Goal: Task Accomplishment & Management: Manage account settings

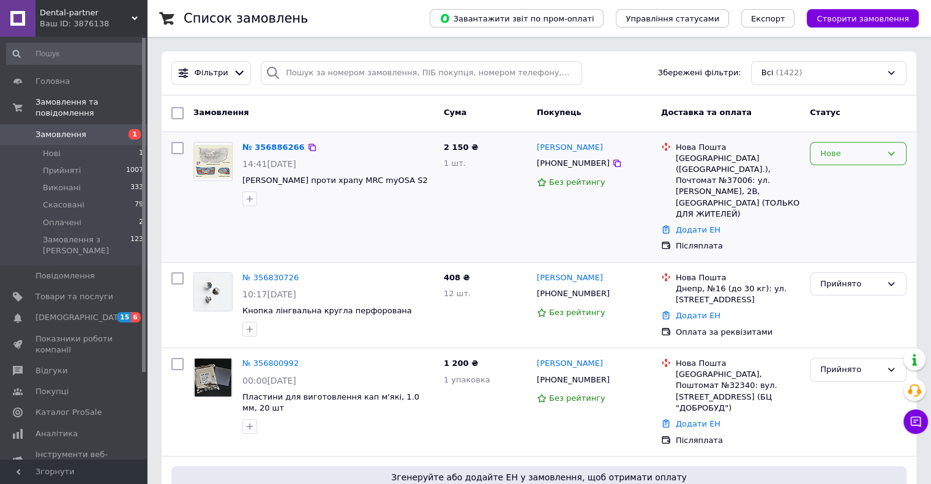
click at [838, 150] on div "Нове" at bounding box center [850, 154] width 61 height 13
click at [825, 178] on li "Прийнято" at bounding box center [859, 179] width 96 height 23
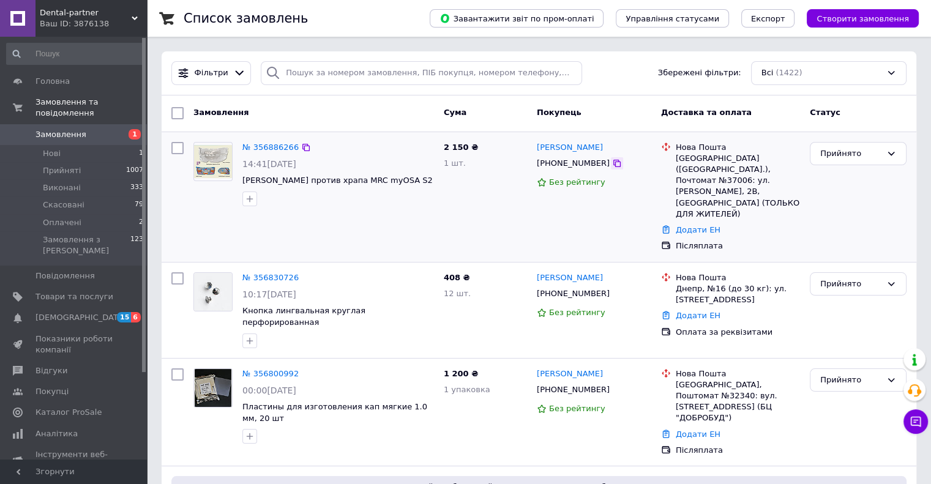
click at [612, 165] on icon at bounding box center [617, 164] width 10 height 10
drag, startPoint x: 594, startPoint y: 146, endPoint x: 538, endPoint y: 149, distance: 56.4
click at [538, 149] on div "[PERSON_NAME]" at bounding box center [594, 148] width 117 height 14
copy link "[PERSON_NAME]"
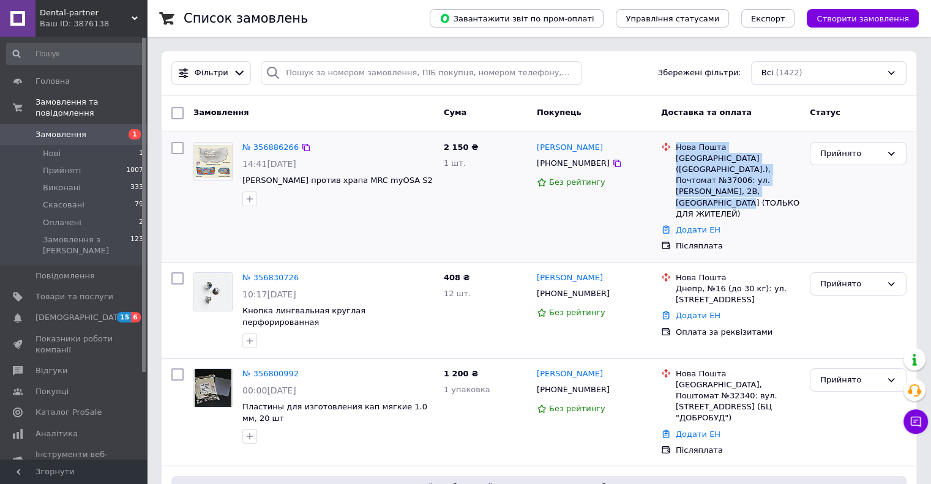
drag, startPoint x: 734, startPoint y: 192, endPoint x: 673, endPoint y: 152, distance: 72.8
click at [673, 152] on div "Нова Пошта [GEOGRAPHIC_DATA] ([GEOGRAPHIC_DATA].), Почтомат №37006: ул. [PERSON…" at bounding box center [737, 181] width 129 height 78
copy div "Нова Пошта [GEOGRAPHIC_DATA] ([GEOGRAPHIC_DATA].), Почтомат №37006: ул. [PERSON…"
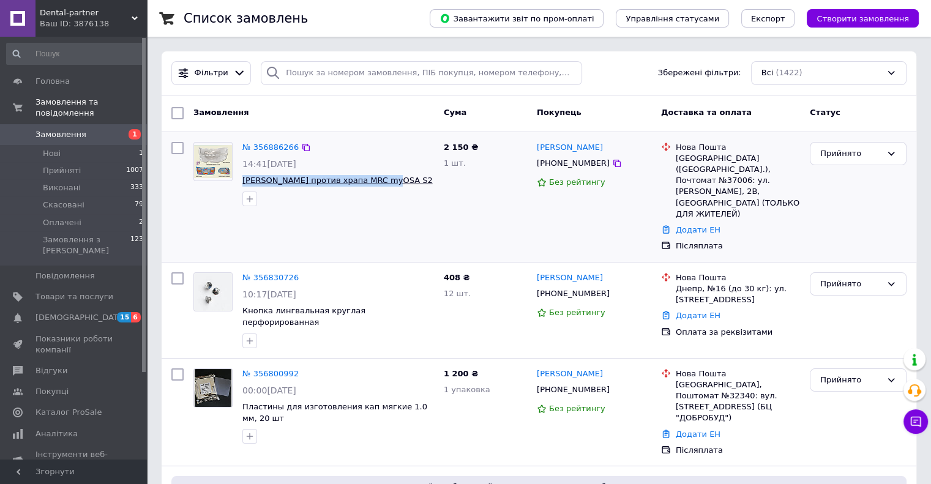
drag, startPoint x: 390, startPoint y: 183, endPoint x: 243, endPoint y: 181, distance: 146.9
click at [243, 181] on span "[PERSON_NAME] против храпа MRC myOSA S2" at bounding box center [338, 181] width 192 height 12
copy span "[PERSON_NAME] против храпа MRC myOSA S2"
drag, startPoint x: 590, startPoint y: 146, endPoint x: 534, endPoint y: 151, distance: 56.5
click at [534, 151] on div "[PERSON_NAME] [PHONE_NUMBER] Без рейтингу" at bounding box center [594, 197] width 124 height 120
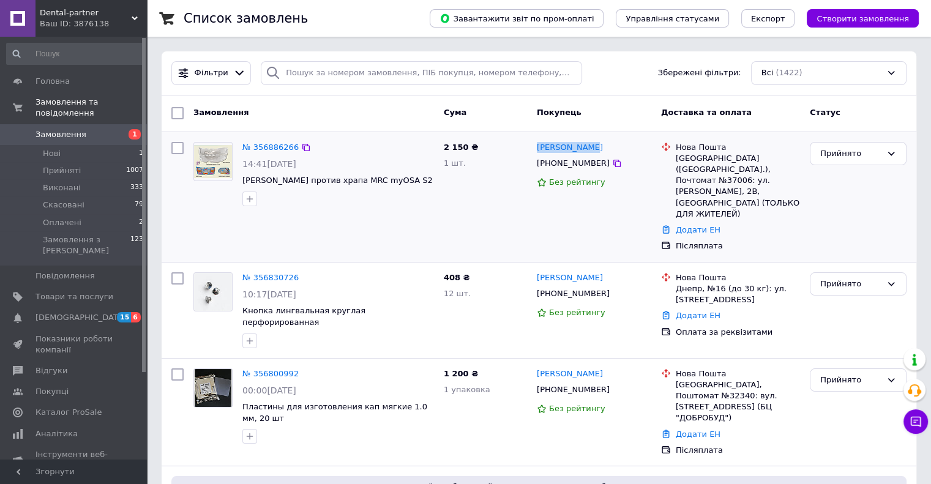
copy link "[PERSON_NAME]"
drag, startPoint x: 387, startPoint y: 179, endPoint x: 240, endPoint y: 183, distance: 147.0
click at [240, 183] on div "№ 356886266 14:41[DATE] [PERSON_NAME] против храпа MRC myOSA S2" at bounding box center [338, 174] width 201 height 74
copy span "[PERSON_NAME] против храпа MRC myOSA S2"
click at [613, 167] on icon at bounding box center [616, 163] width 7 height 7
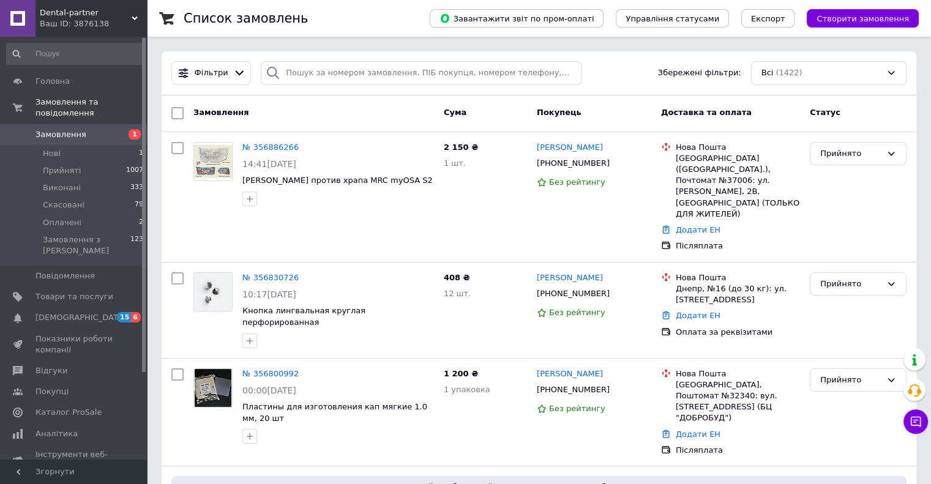
click at [67, 129] on span "Замовлення" at bounding box center [61, 134] width 51 height 11
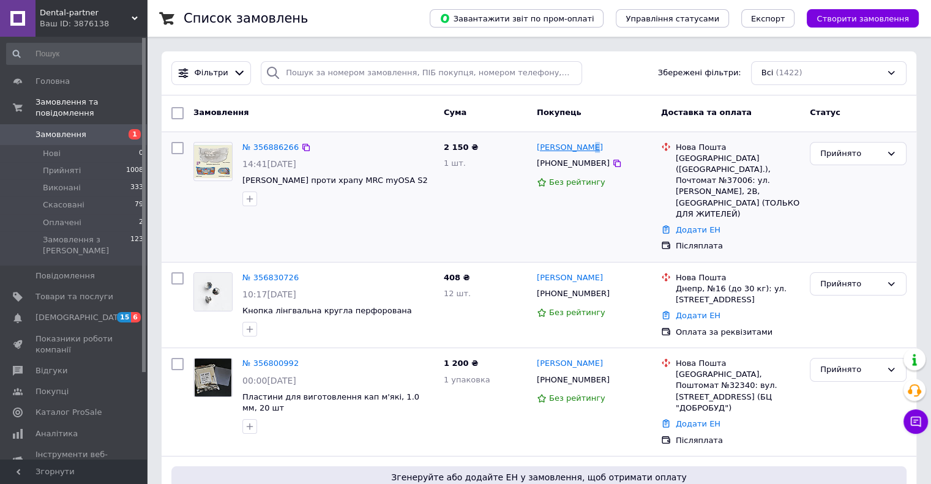
drag, startPoint x: 593, startPoint y: 148, endPoint x: 586, endPoint y: 149, distance: 7.0
click at [586, 149] on div "[PERSON_NAME]" at bounding box center [594, 148] width 117 height 14
click at [75, 129] on span "Замовлення" at bounding box center [61, 134] width 51 height 11
click at [58, 129] on span "Замовлення" at bounding box center [61, 134] width 51 height 11
click at [72, 129] on span "Замовлення" at bounding box center [61, 134] width 51 height 11
